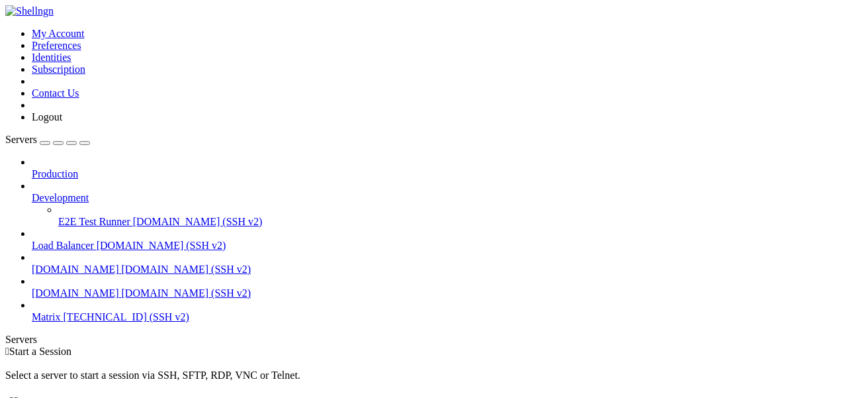
click at [61, 311] on span "Matrix" at bounding box center [46, 316] width 29 height 11
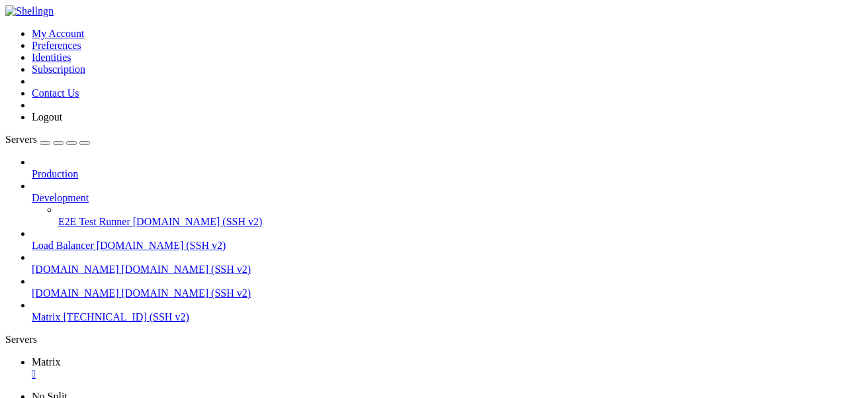
scroll to position [56, 0]
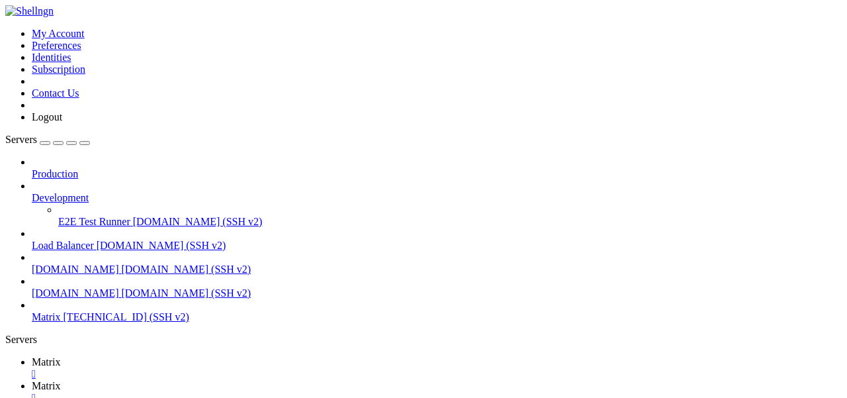
type input "/var/www"
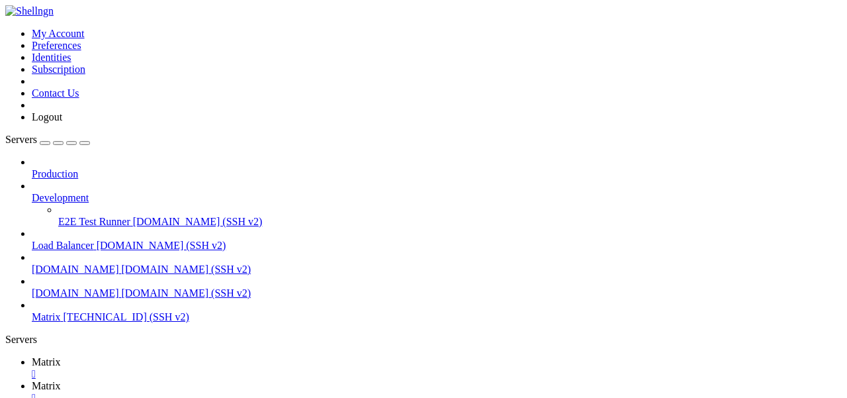
scroll to position [0, 0]
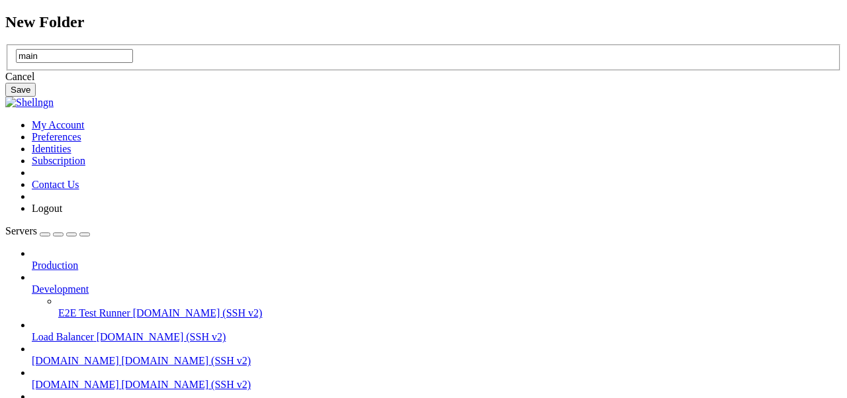
type input "main"
click at [36, 97] on button "Save" at bounding box center [20, 90] width 30 height 14
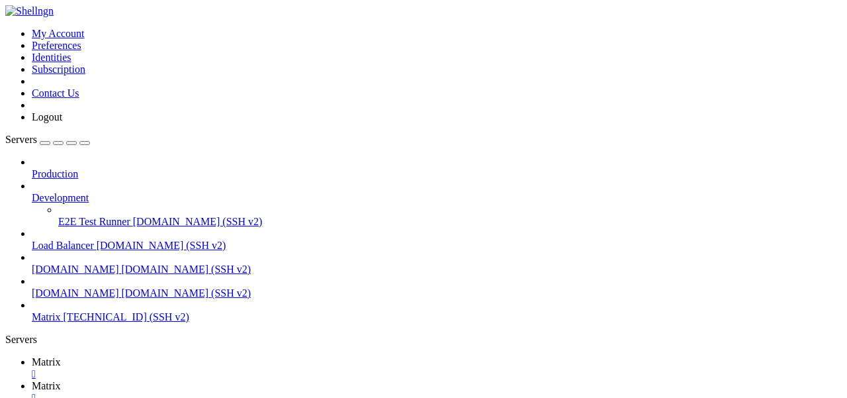
click at [177, 356] on link "Matrix " at bounding box center [437, 368] width 810 height 24
drag, startPoint x: 100, startPoint y: 900, endPoint x: 183, endPoint y: 894, distance: 82.9
drag, startPoint x: 100, startPoint y: 890, endPoint x: 207, endPoint y: 890, distance: 107.2
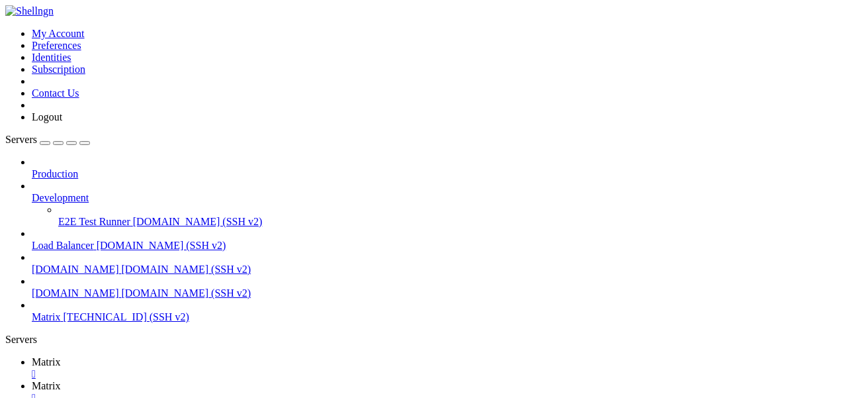
drag, startPoint x: 107, startPoint y: 896, endPoint x: 247, endPoint y: 923, distance: 142.7
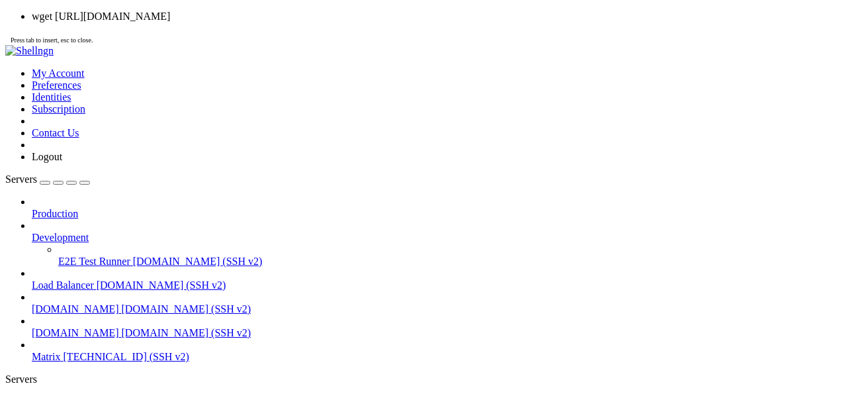
scroll to position [112, 0]
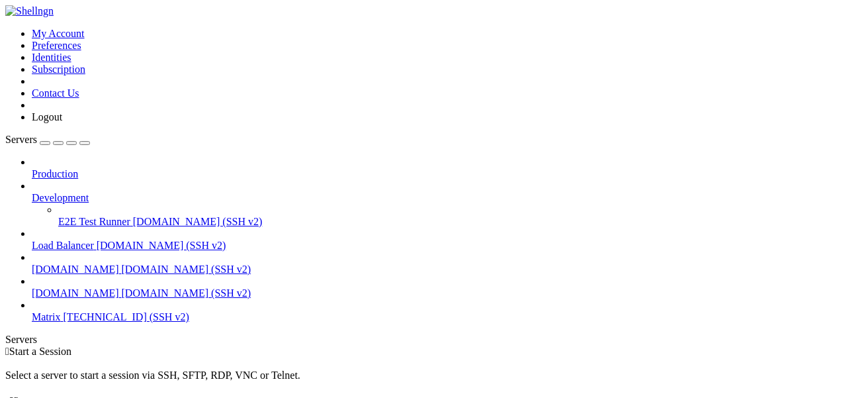
click at [58, 311] on span "Matrix" at bounding box center [46, 316] width 29 height 11
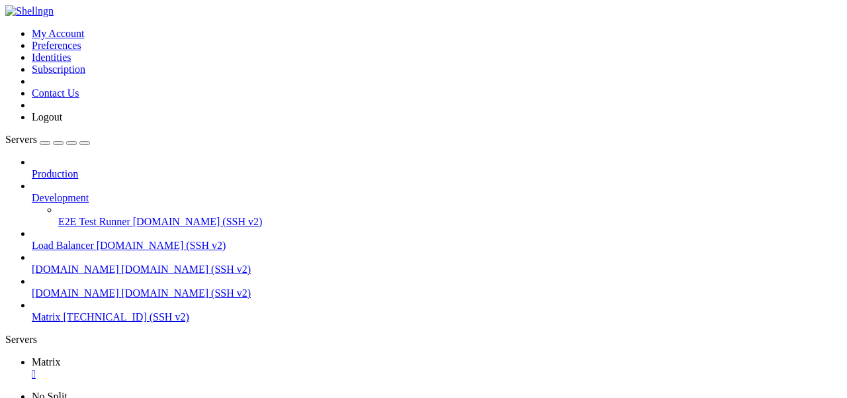
click at [61, 356] on span "Matrix" at bounding box center [46, 361] width 29 height 11
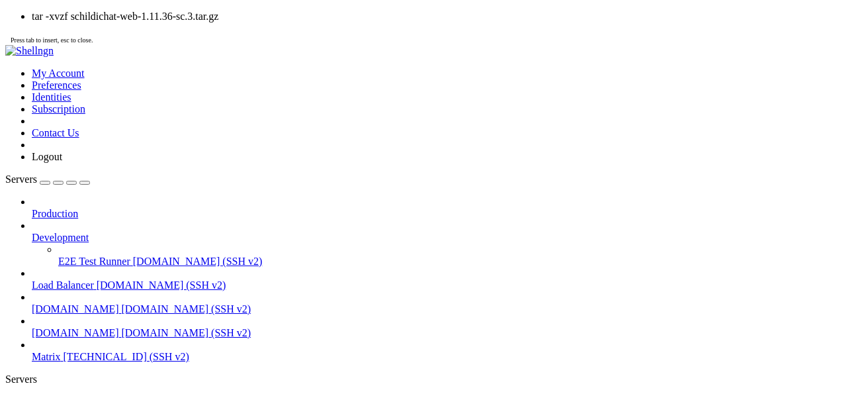
scroll to position [460, 0]
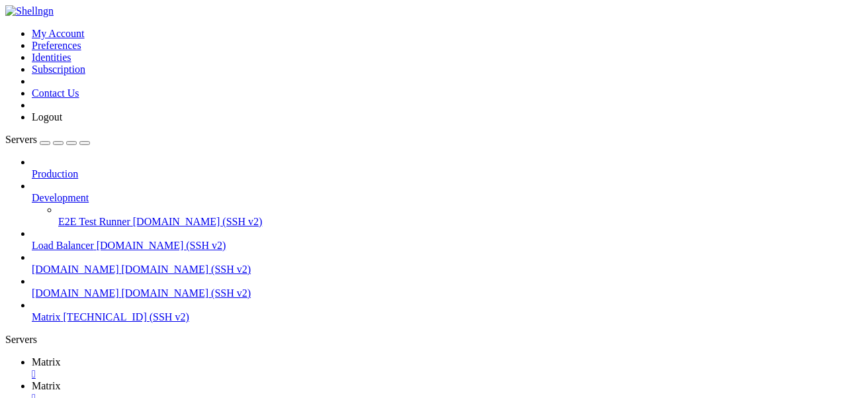
click at [61, 380] on span "Matrix" at bounding box center [46, 385] width 29 height 11
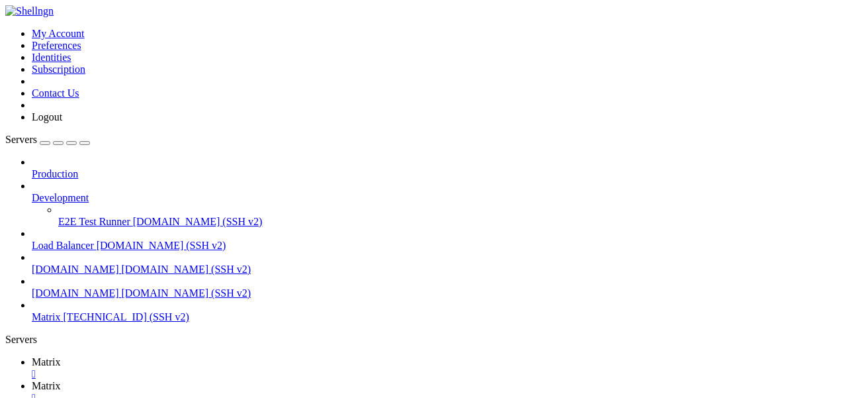
scroll to position [448, 0]
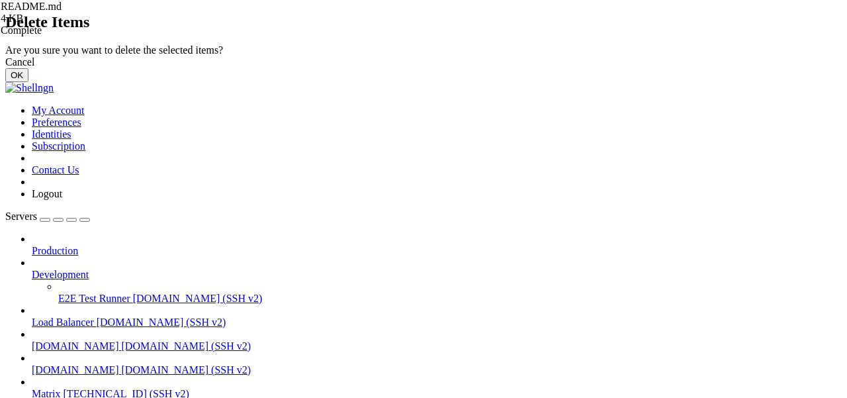
click at [28, 82] on button "OK" at bounding box center [16, 75] width 23 height 14
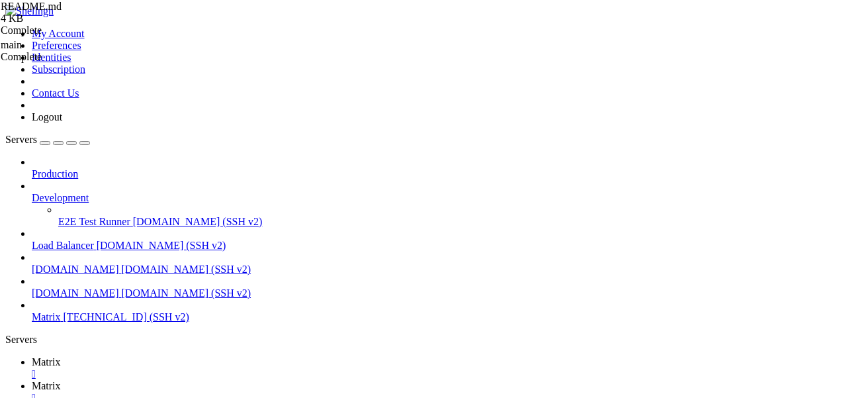
type input "/etc/apache2/sites-available"
